Goal: Task Accomplishment & Management: Use online tool/utility

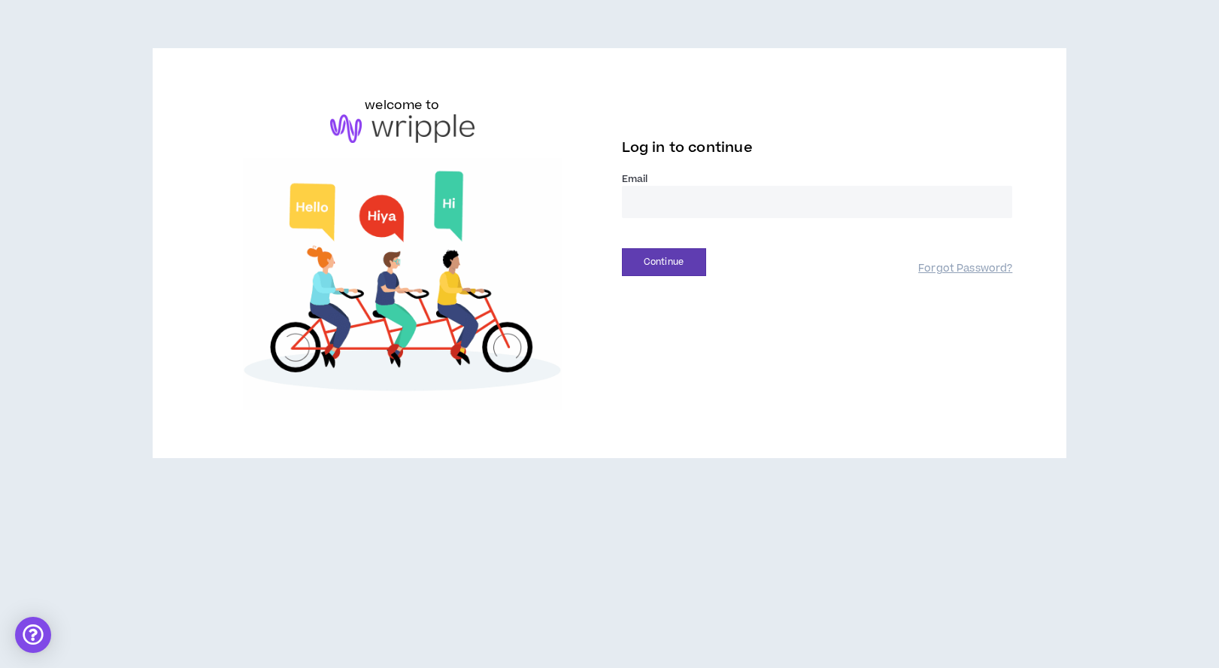
click at [671, 193] on input "email" at bounding box center [817, 202] width 391 height 32
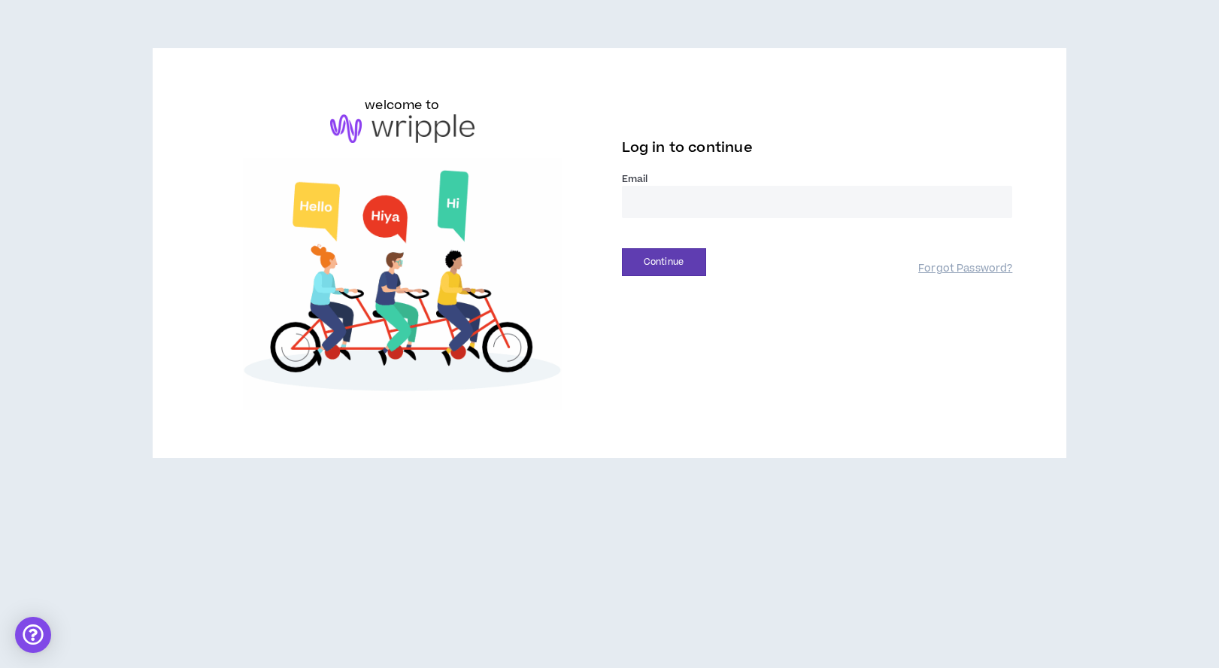
type input "**********"
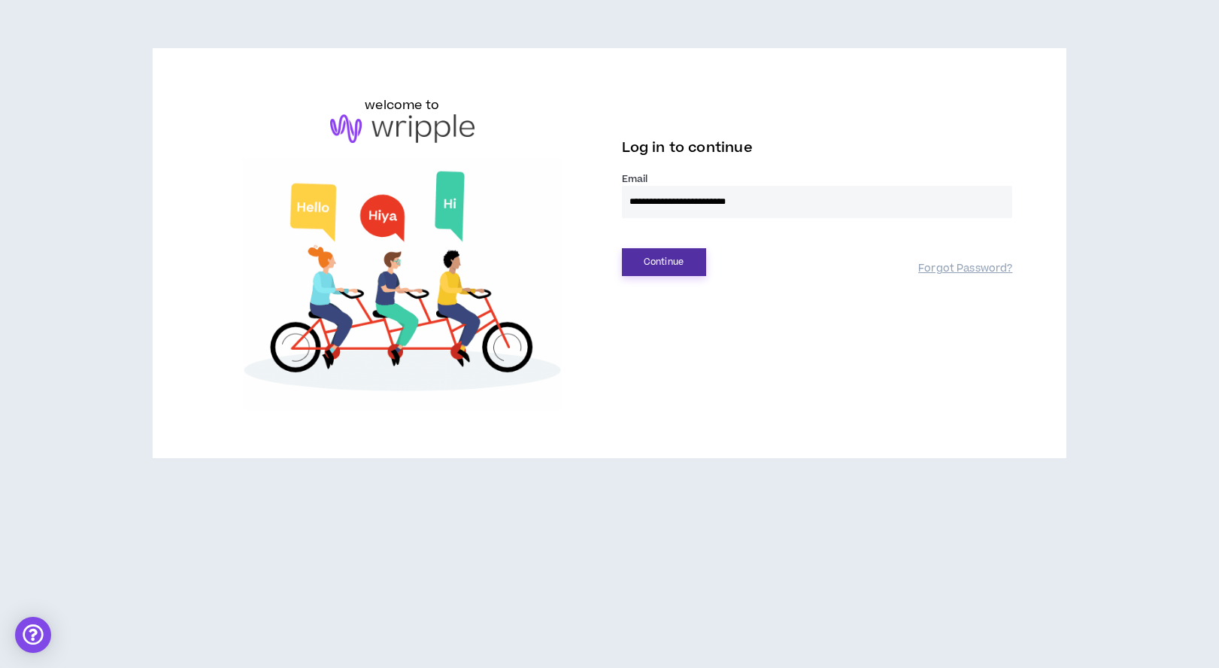
click at [687, 260] on button "Continue" at bounding box center [664, 262] width 84 height 28
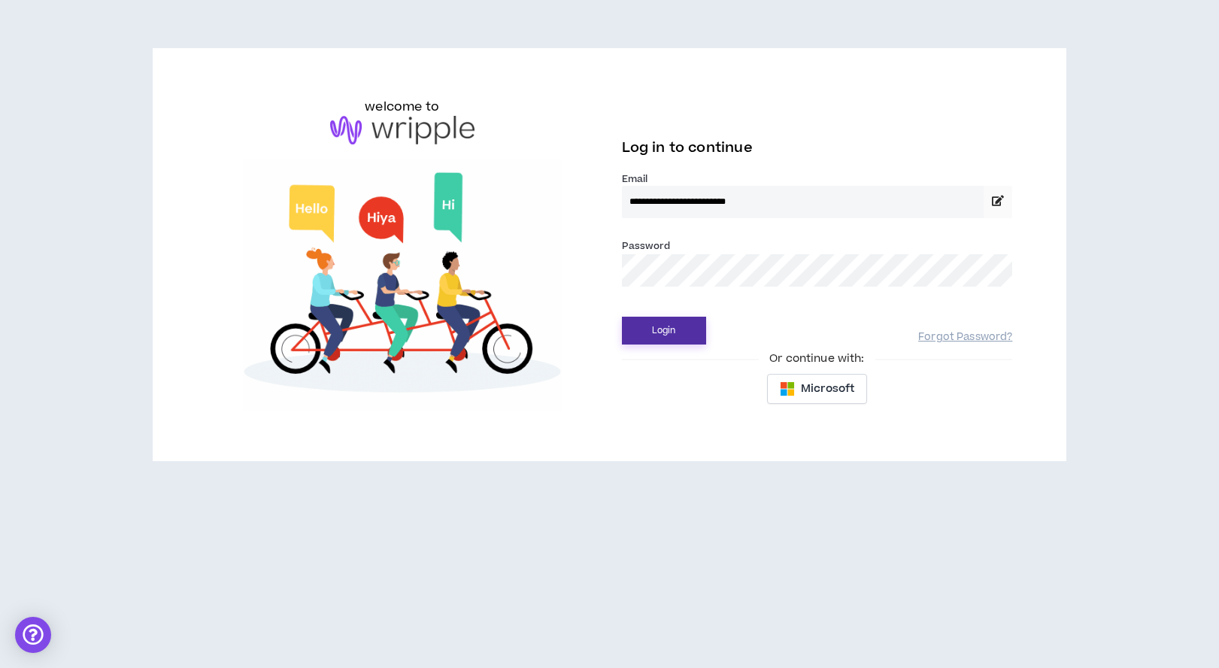
click at [667, 334] on button "Login" at bounding box center [664, 331] width 84 height 28
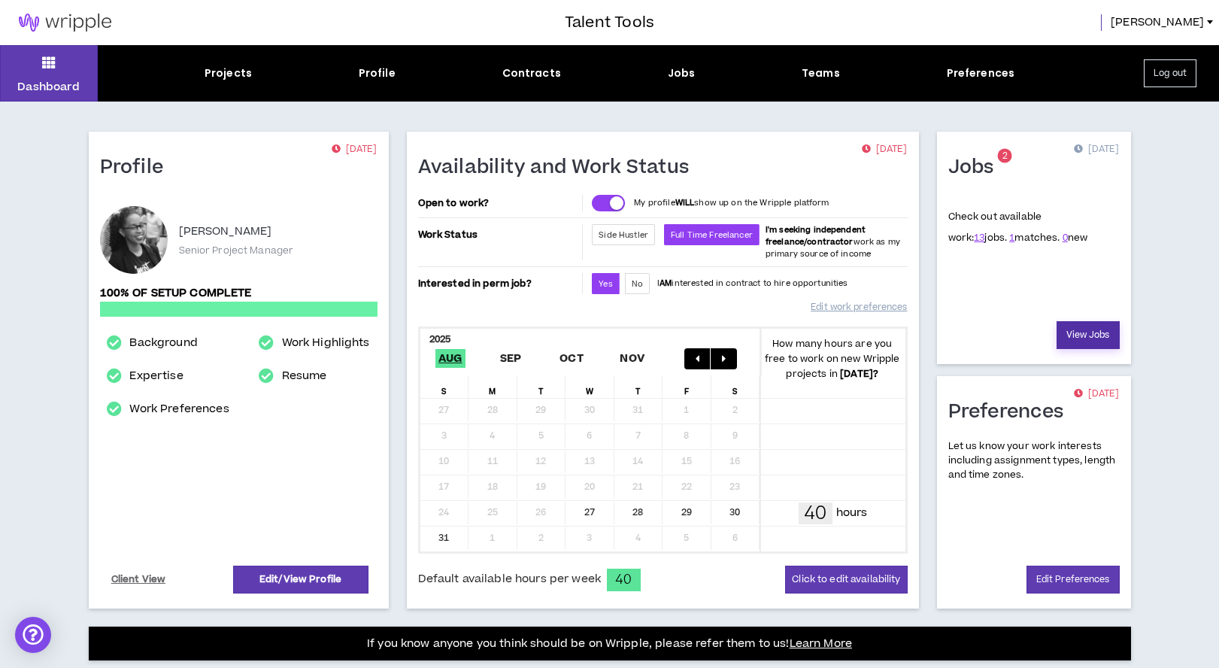
click at [1093, 336] on link "View Jobs" at bounding box center [1088, 335] width 63 height 28
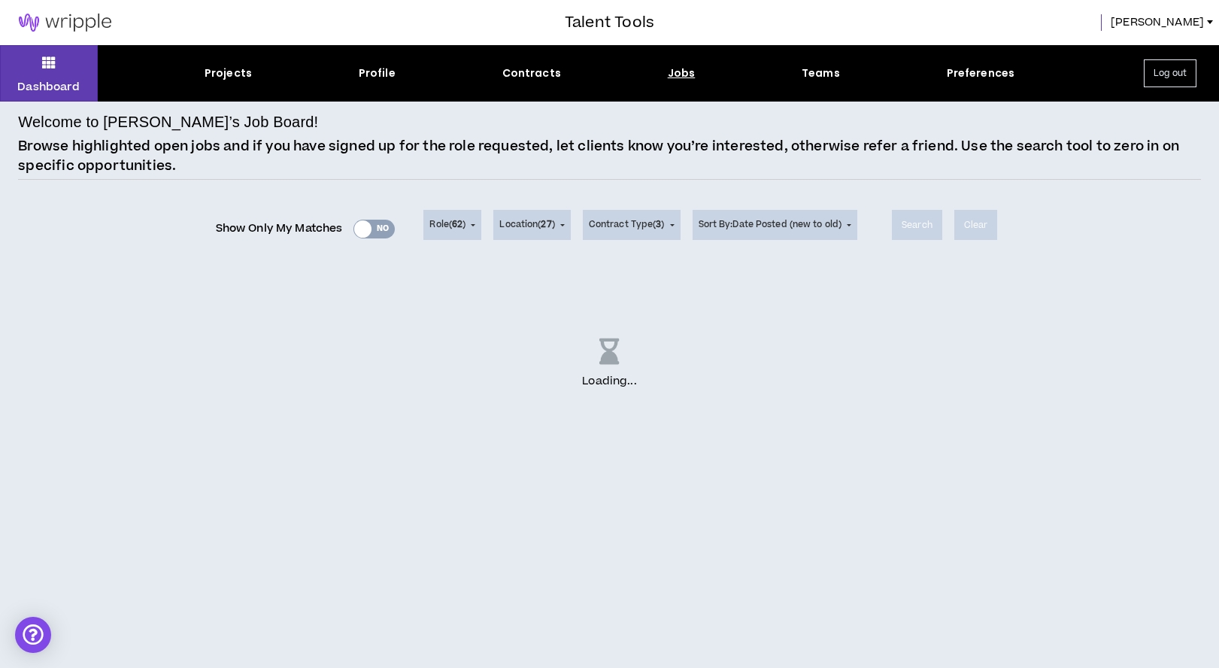
click at [375, 229] on div "Show Only My Matches Yes No" at bounding box center [306, 228] width 180 height 23
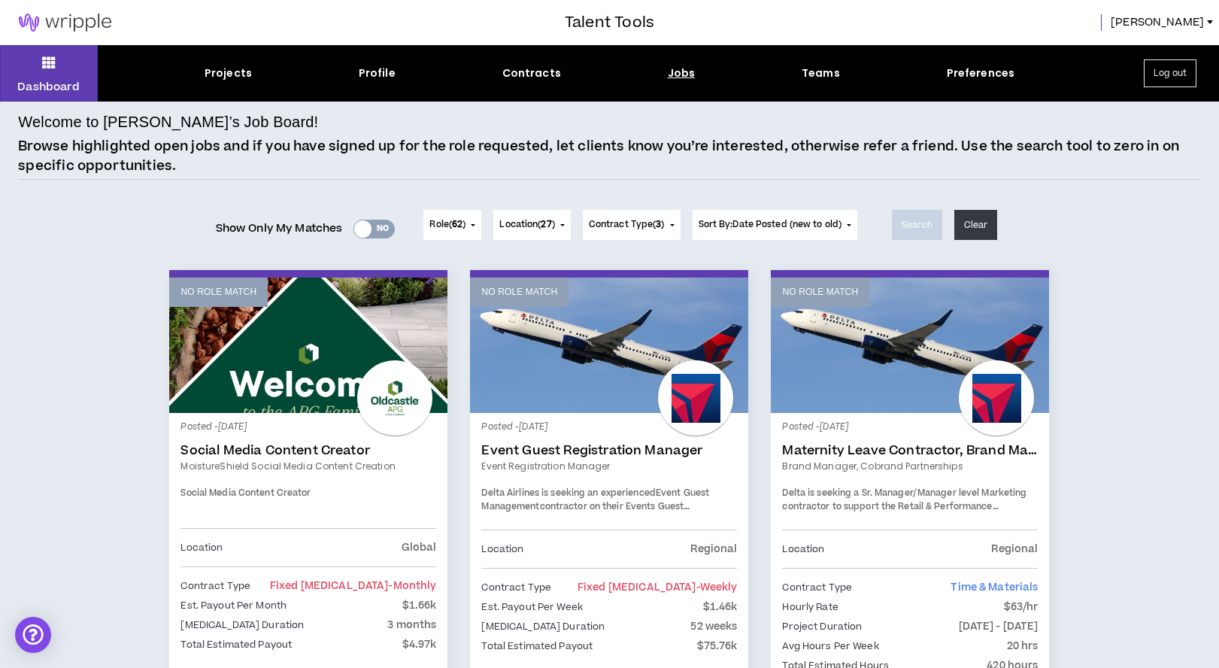
click at [380, 232] on div "Yes No" at bounding box center [374, 229] width 41 height 19
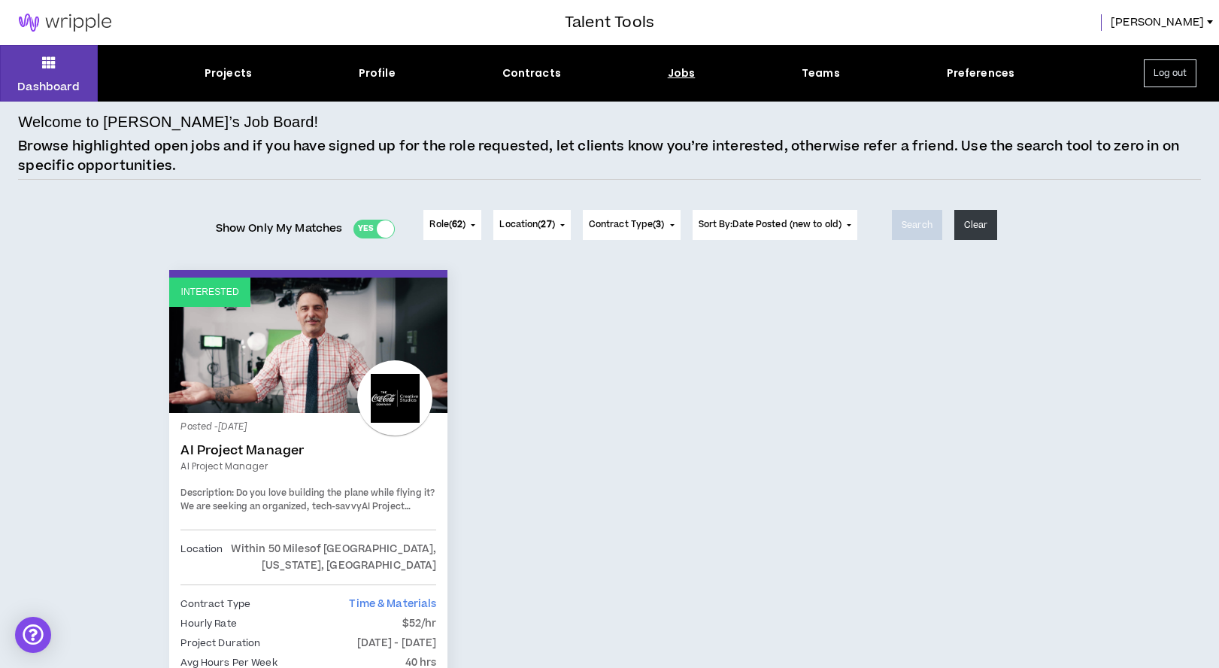
click at [675, 77] on div "Jobs" at bounding box center [682, 73] width 28 height 16
click at [682, 75] on div "Jobs" at bounding box center [682, 73] width 28 height 16
click at [1206, 17] on link "[PERSON_NAME]" at bounding box center [1165, 22] width 108 height 17
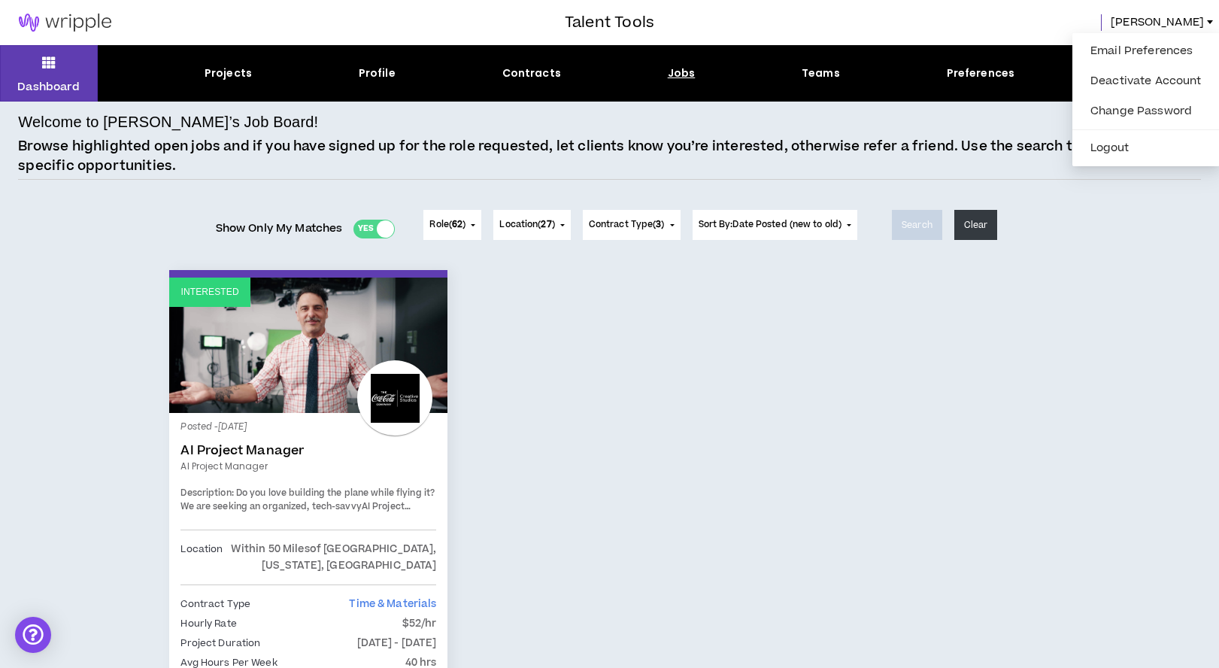
click at [679, 74] on div "Jobs" at bounding box center [682, 73] width 28 height 16
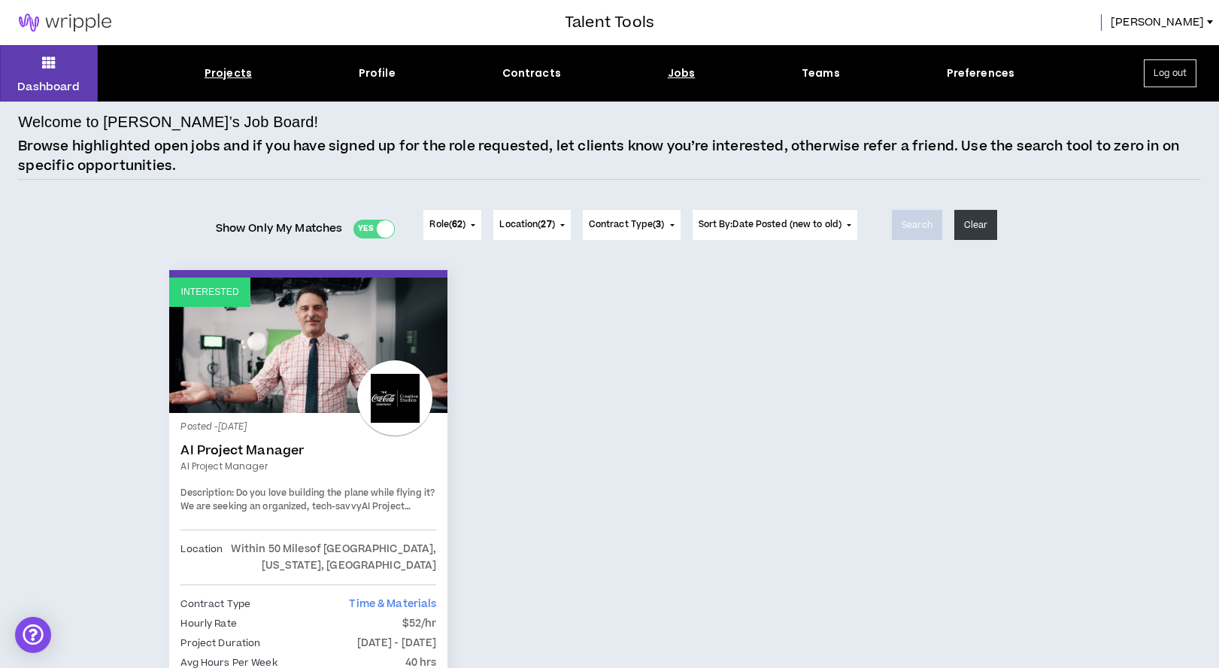
click at [223, 70] on div "Projects" at bounding box center [228, 73] width 47 height 16
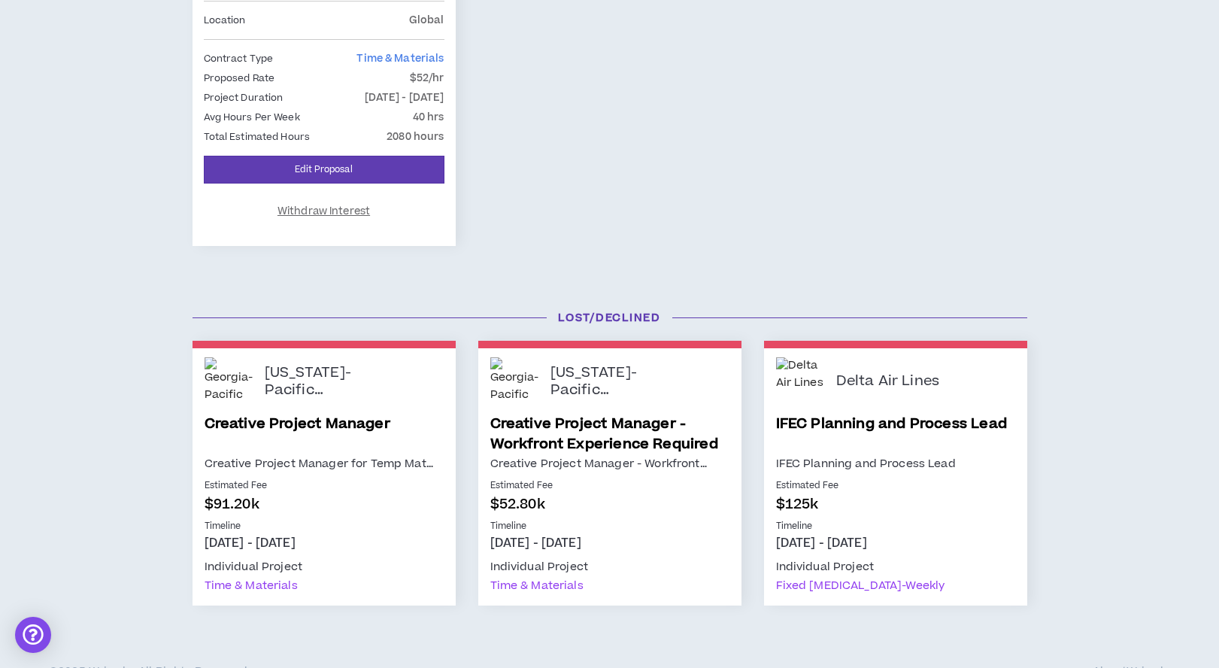
scroll to position [512, 0]
